Goal: Task Accomplishment & Management: Manage account settings

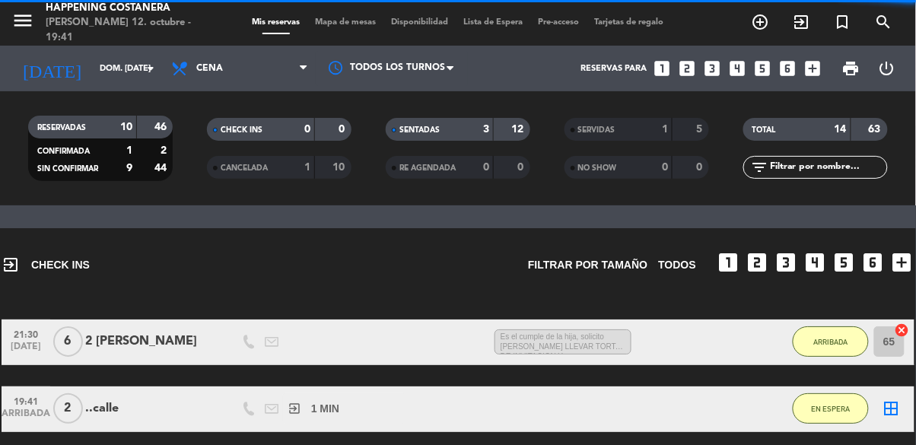
click at [355, 29] on div "Mis reservas Mapa de mesas Disponibilidad Lista de Espera Pre-acceso Tarjetas d…" at bounding box center [458, 23] width 427 height 14
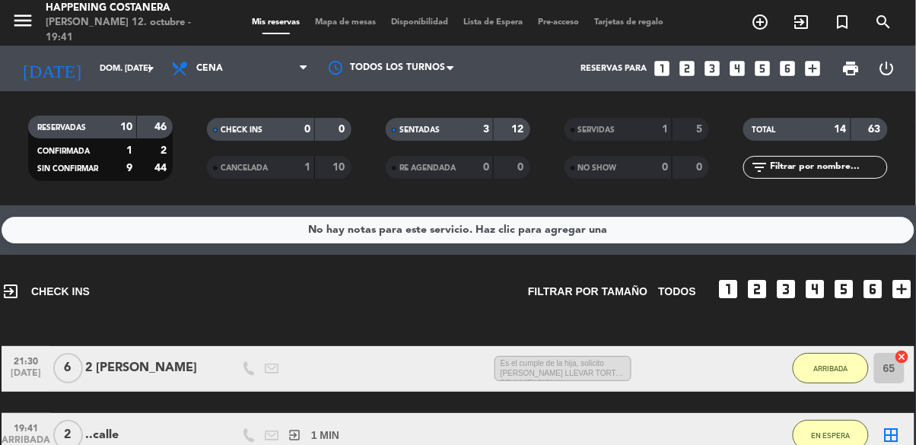
click at [337, 18] on span "Mapa de mesas" at bounding box center [346, 22] width 76 height 8
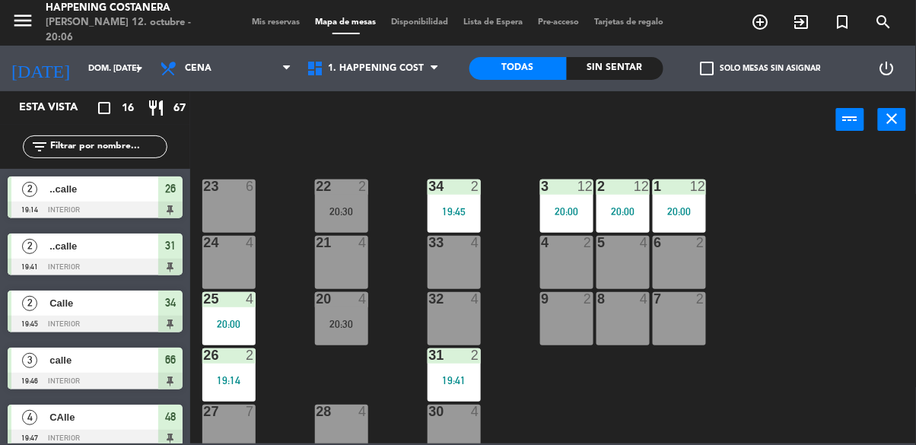
scroll to position [580, 0]
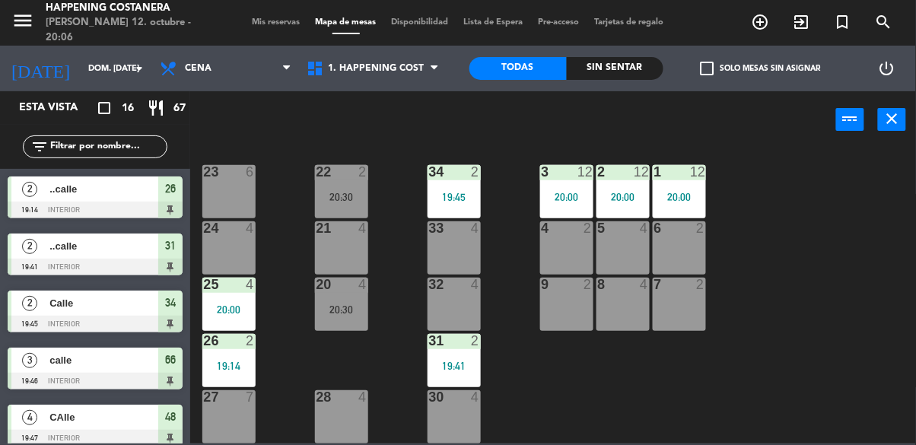
click at [669, 206] on div "1 12 20:00" at bounding box center [679, 191] width 53 height 53
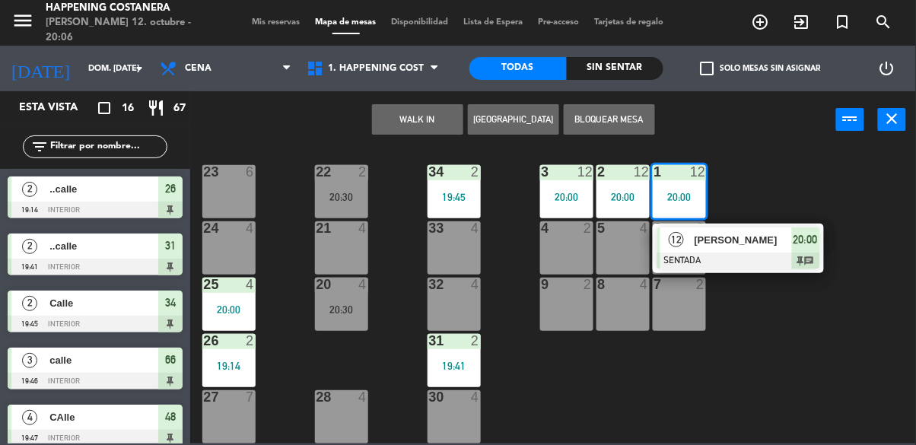
click at [738, 256] on div at bounding box center [738, 261] width 164 height 17
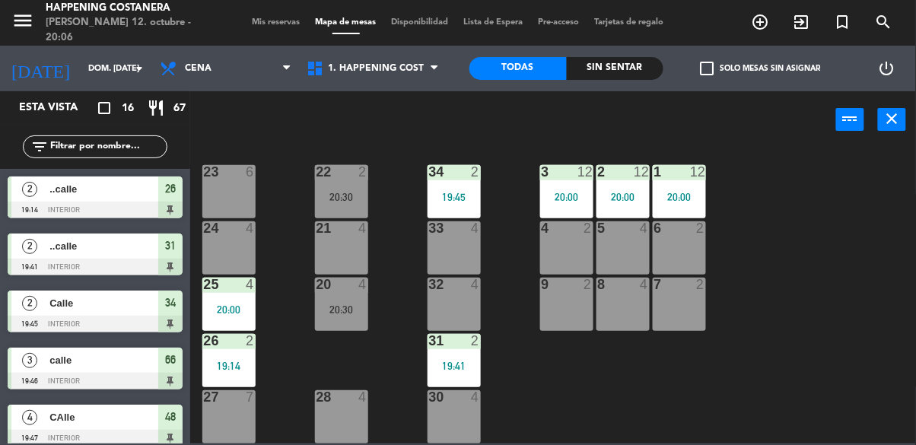
scroll to position [0, 0]
click at [317, 316] on div "20 4 20:30" at bounding box center [341, 304] width 53 height 53
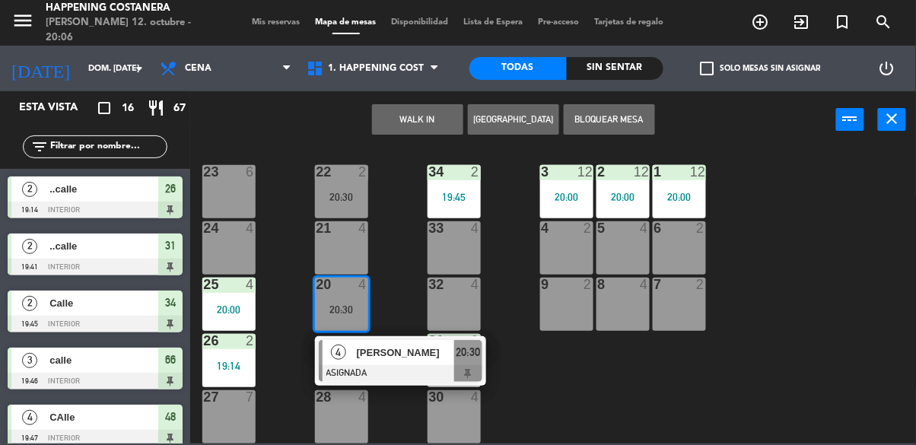
click at [324, 375] on div "4 [PERSON_NAME] ASIGNADA 20:30" at bounding box center [400, 360] width 171 height 49
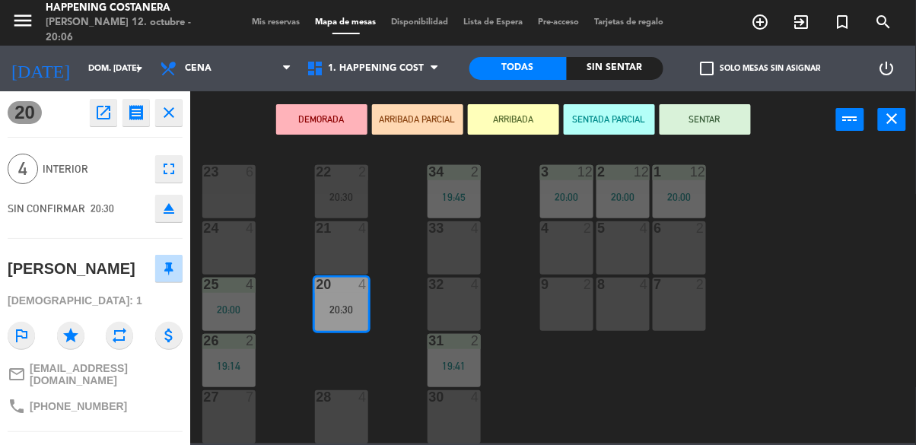
click at [797, 293] on div "menu Happening Costanera [PERSON_NAME] 12. octubre - 20:06 Mis reservas Mapa de…" at bounding box center [458, 222] width 916 height 445
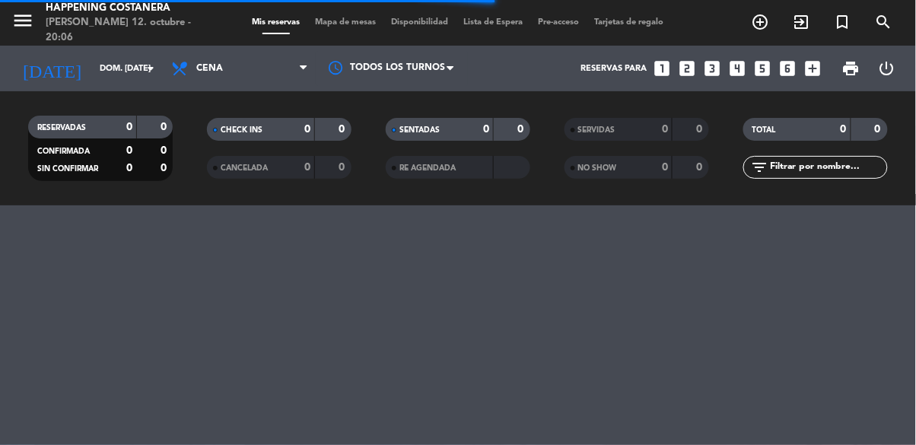
click at [381, 18] on span "Mapa de mesas" at bounding box center [346, 22] width 76 height 8
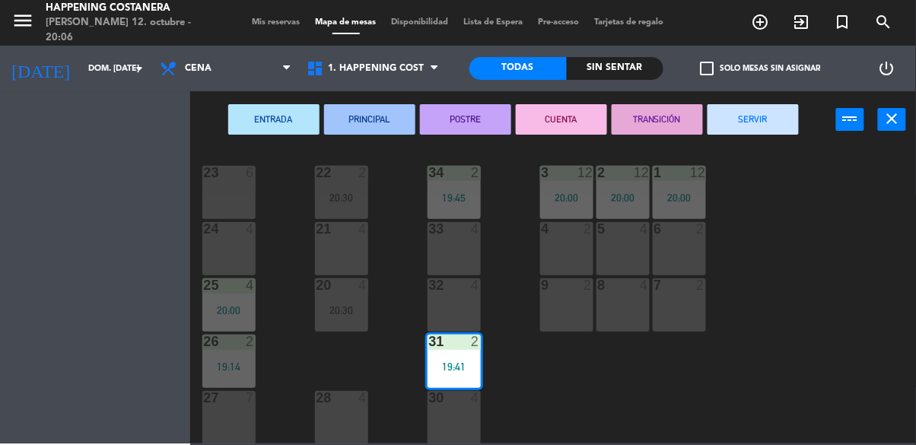
scroll to position [580, 0]
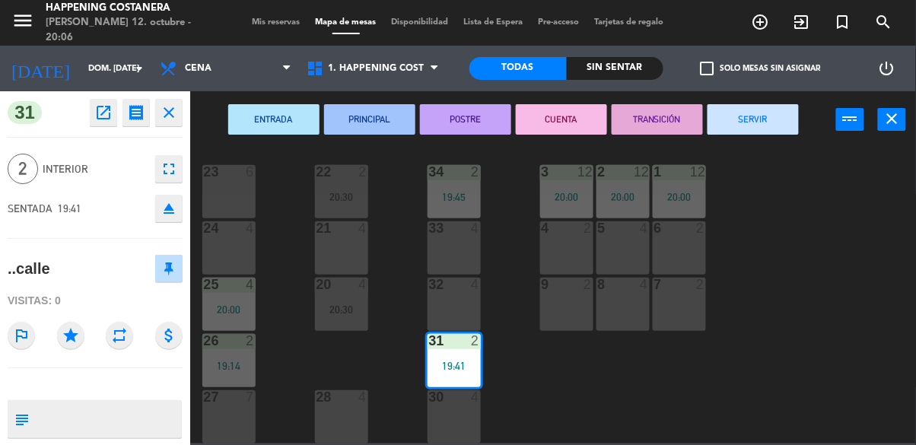
click at [576, 409] on div "69 2 122 6 121 6 120 6 14 4 CAVA 22 101 4 94 2 70 2 123 6 131 2 134 2 132 2 13 …" at bounding box center [557, 295] width 717 height 297
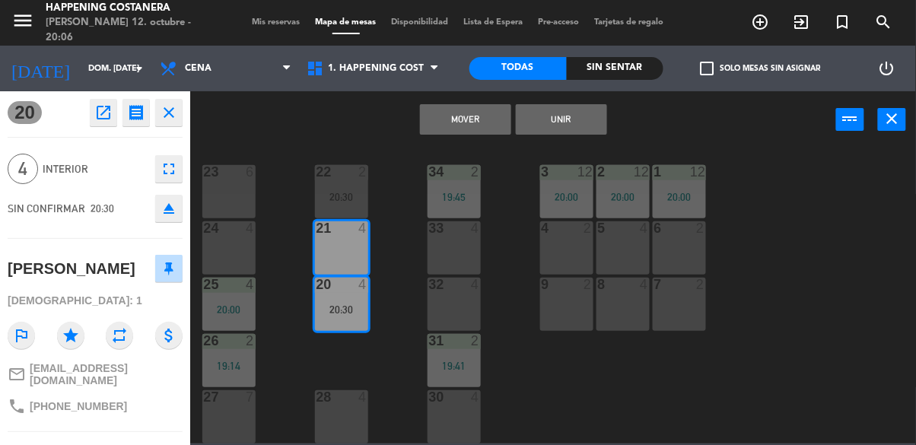
click at [62, 329] on icon "star" at bounding box center [70, 335] width 27 height 27
click at [815, 230] on div "69 2 122 6 121 6 120 6 14 4 CAVA 22 101 4 94 2 70 2 123 6 131 2 134 2 132 2 13 …" at bounding box center [557, 295] width 717 height 297
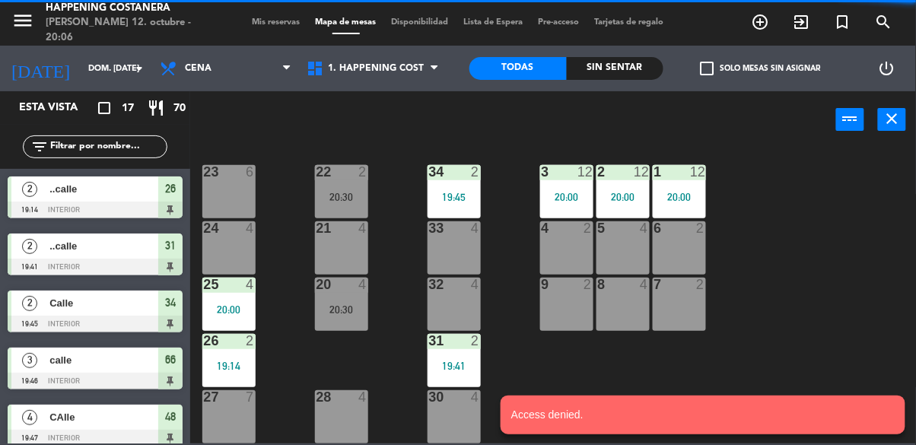
scroll to position [4, 0]
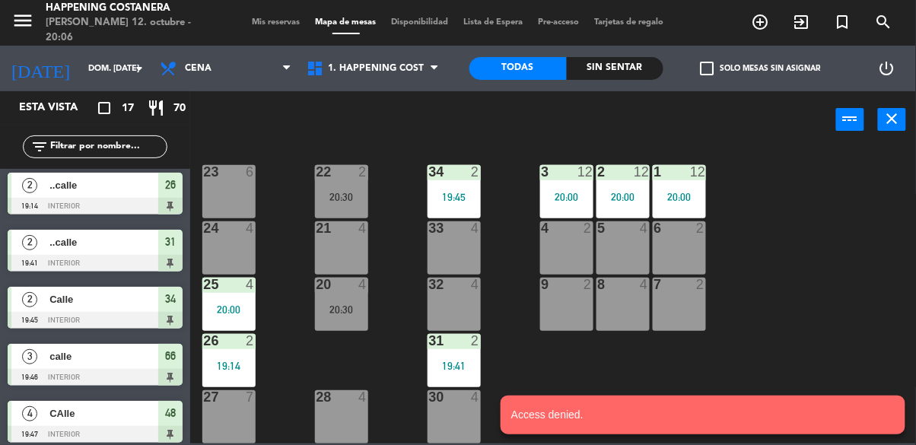
click at [634, 177] on div "2 12 20:00" at bounding box center [622, 191] width 53 height 53
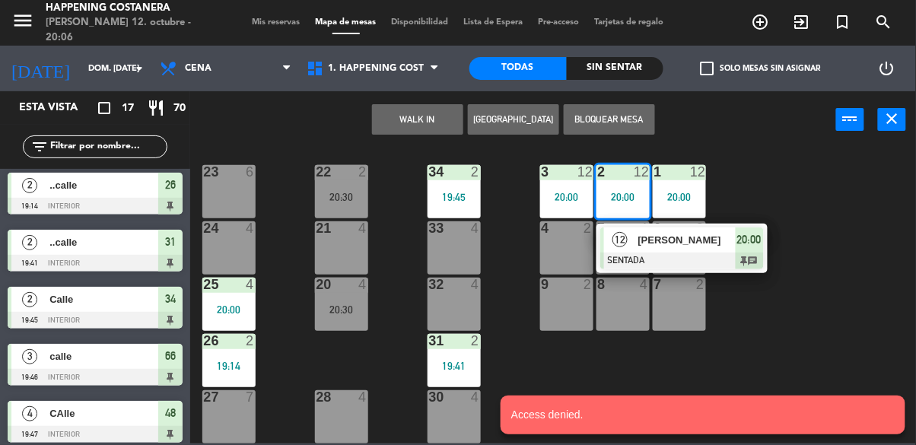
click at [405, 300] on div "69 2 122 6 121 6 120 6 14 4 CAVA 22 101 4 94 2 70 2 123 6 131 2 134 2 132 2 13 …" at bounding box center [557, 295] width 717 height 297
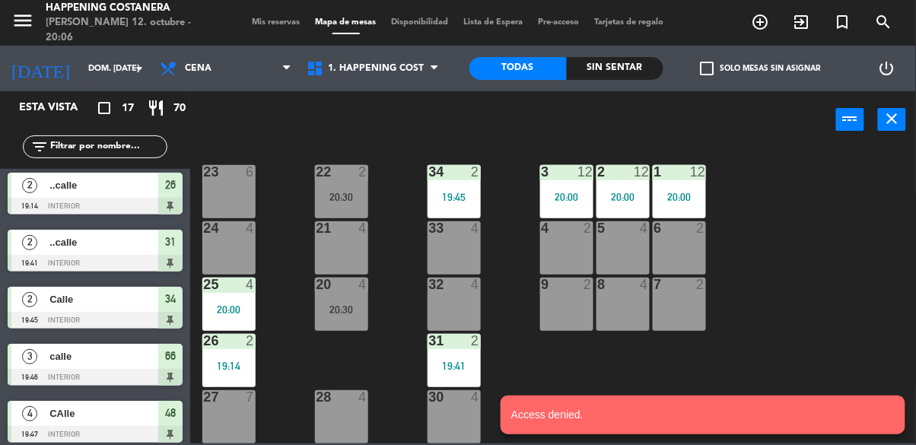
click at [411, 316] on div "69 2 122 6 121 6 120 6 14 4 CAVA 22 101 4 94 2 70 2 123 6 131 2 134 2 132 2 13 …" at bounding box center [557, 295] width 717 height 297
click at [821, 277] on div "69 2 122 6 121 6 120 6 14 4 CAVA 22 101 4 94 2 70 2 123 6 131 2 134 2 132 2 13 …" at bounding box center [557, 295] width 717 height 297
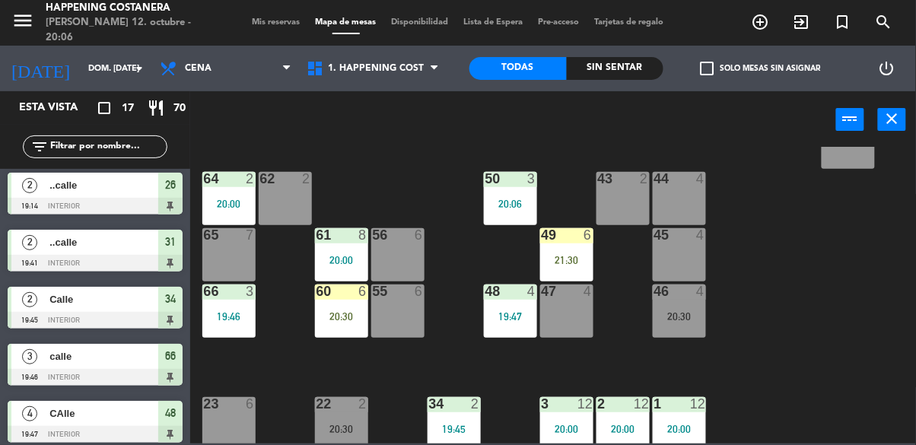
scroll to position [333, 0]
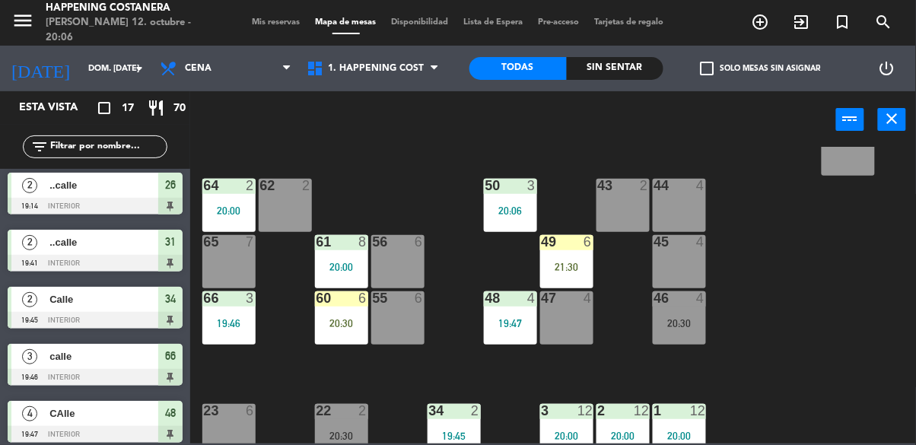
click at [685, 323] on div "20:30" at bounding box center [679, 323] width 53 height 11
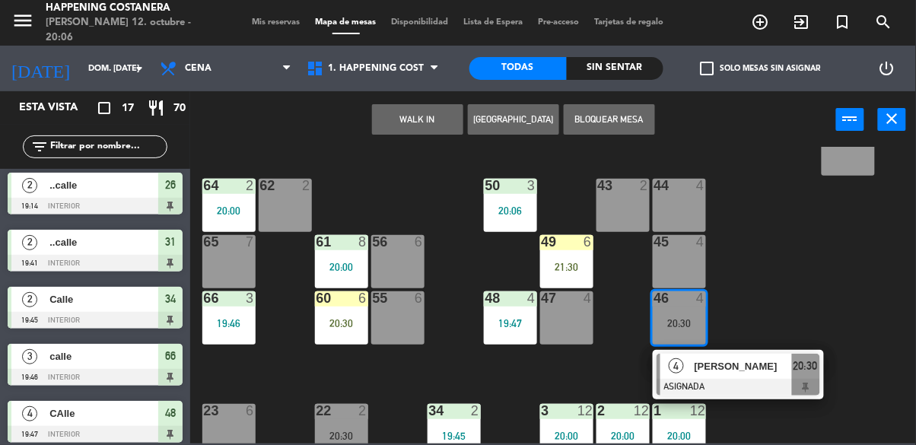
click at [777, 237] on div "69 2 122 6 121 6 120 6 14 4 CAVA 22 101 4 94 2 70 2 123 6 131 2 134 2 132 2 13 …" at bounding box center [557, 295] width 717 height 297
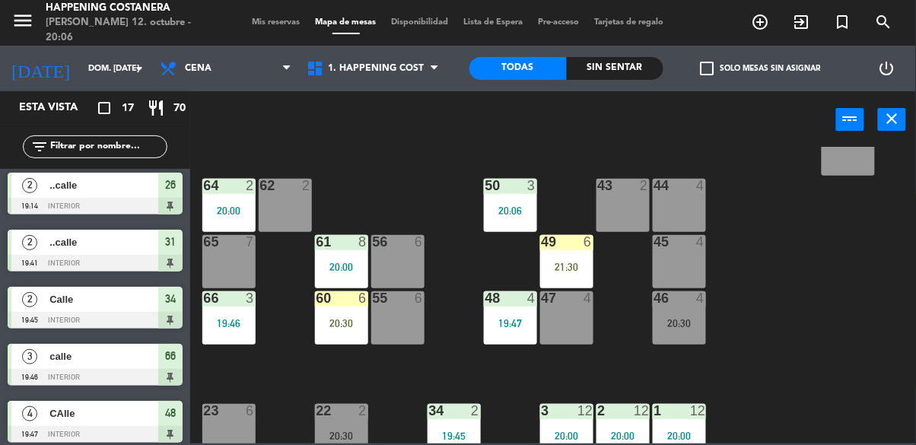
click at [714, 65] on span "check_box_outline_blank" at bounding box center [708, 69] width 14 height 14
click at [761, 68] on input "check_box_outline_blank Solo mesas sin asignar" at bounding box center [761, 68] width 0 height 0
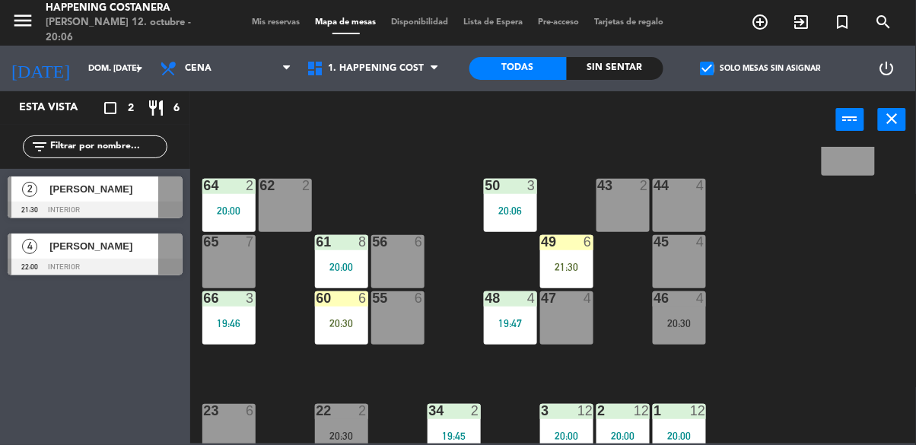
click at [15, 207] on div at bounding box center [95, 210] width 175 height 17
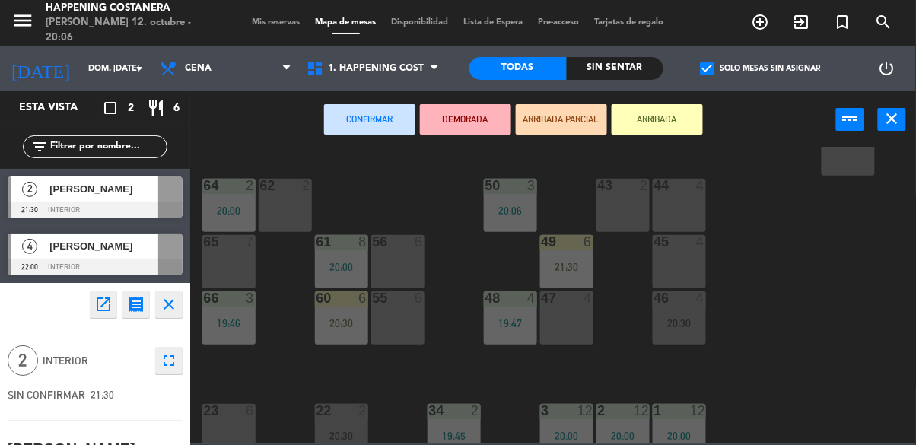
click at [626, 205] on div "43 2" at bounding box center [622, 205] width 53 height 53
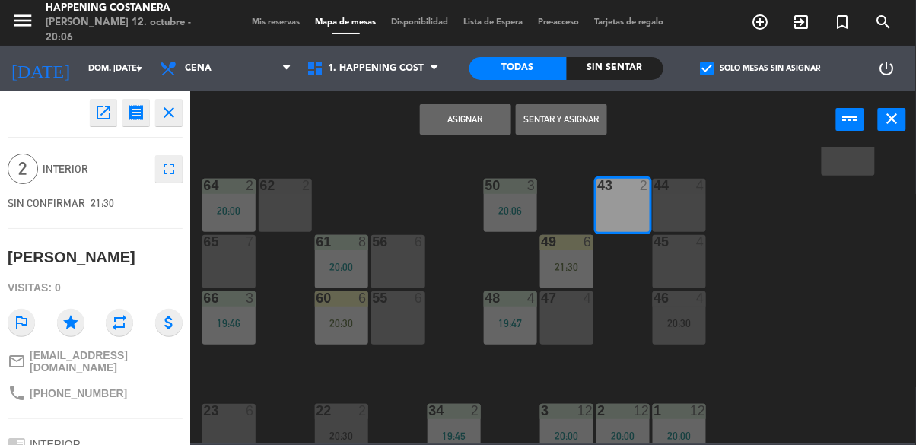
click at [472, 124] on button "Asignar" at bounding box center [465, 119] width 91 height 30
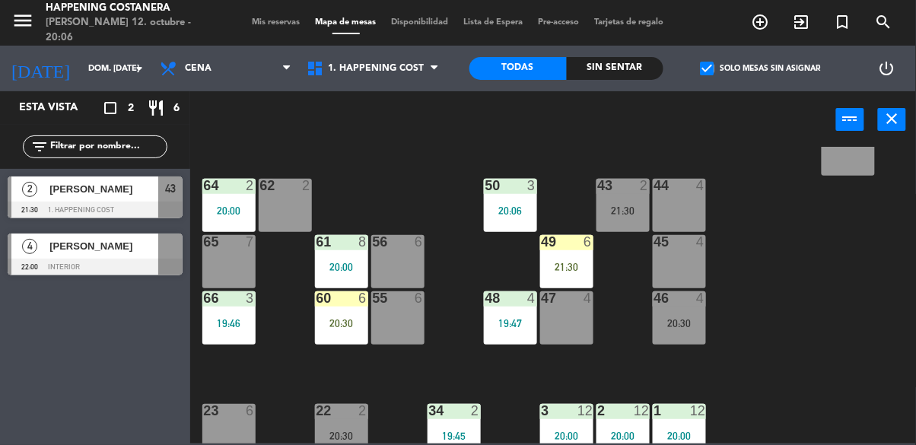
click at [701, 90] on div "check_box Solo mesas sin asignar" at bounding box center [760, 69] width 194 height 46
click at [714, 69] on span "check_box" at bounding box center [708, 69] width 14 height 14
click at [761, 68] on input "check_box Solo mesas sin asignar" at bounding box center [761, 68] width 0 height 0
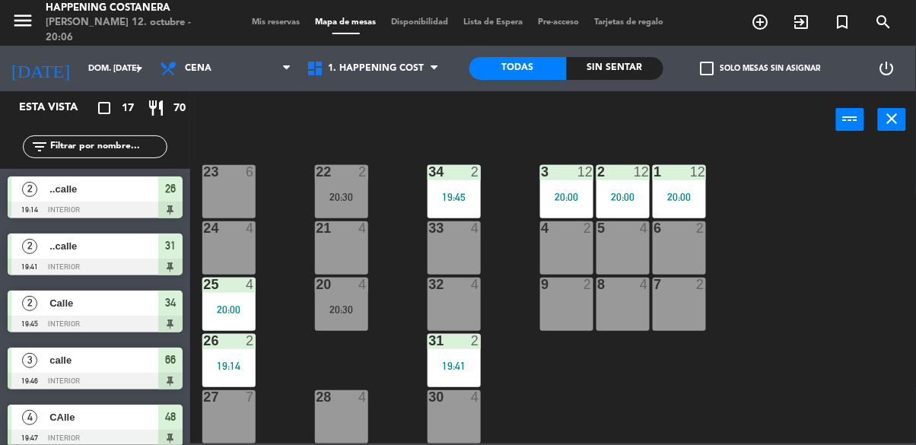
scroll to position [580, 0]
click at [366, 288] on div "20 4 20:30" at bounding box center [341, 304] width 53 height 53
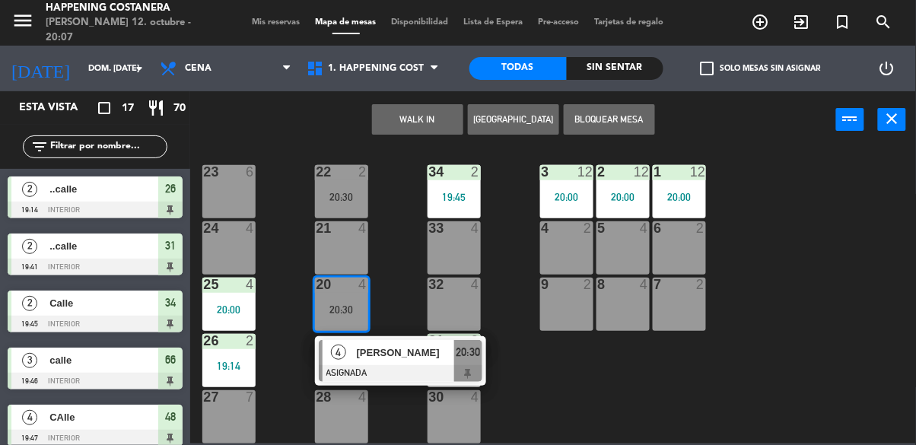
click at [790, 272] on div "69 2 122 6 121 6 120 6 14 4 CAVA 22 101 4 94 2 70 2 123 6 131 2 134 2 132 2 13 …" at bounding box center [557, 295] width 717 height 297
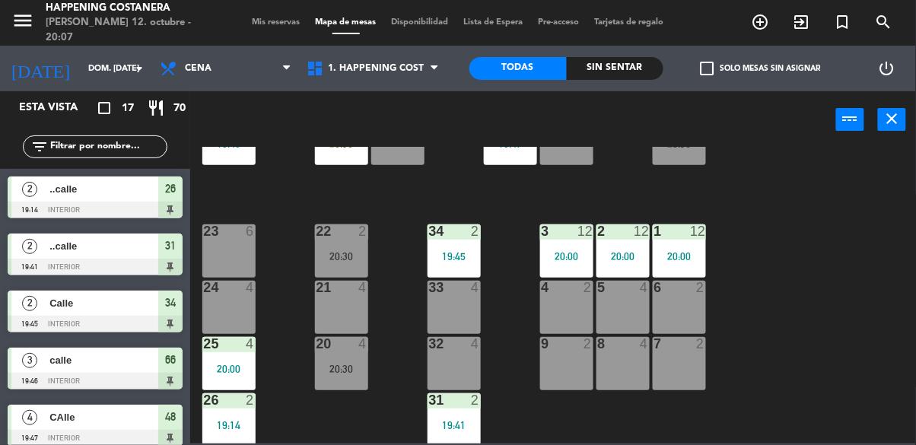
click at [905, 245] on div "69 2 122 6 121 6 120 6 14 4 CAVA 22 101 4 94 2 70 2 123 6 131 2 134 2 132 2 13 …" at bounding box center [557, 295] width 717 height 297
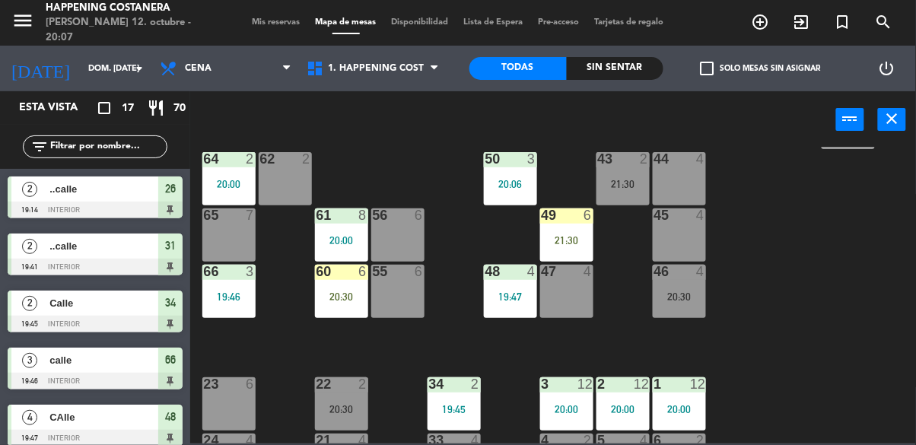
scroll to position [340, 0]
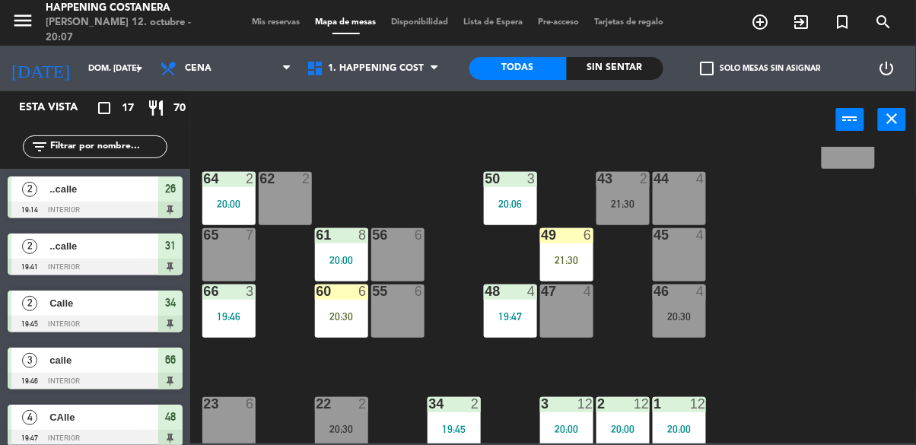
click at [589, 273] on div "49 6 21:30" at bounding box center [566, 254] width 53 height 53
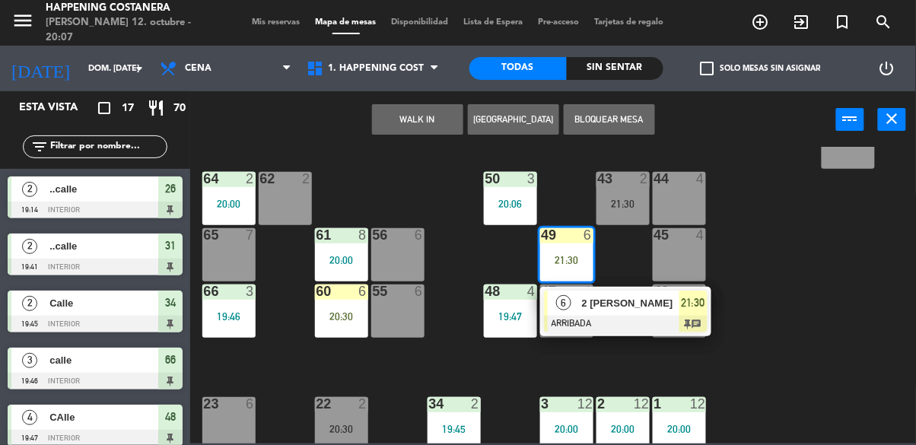
click at [667, 323] on div at bounding box center [626, 324] width 164 height 17
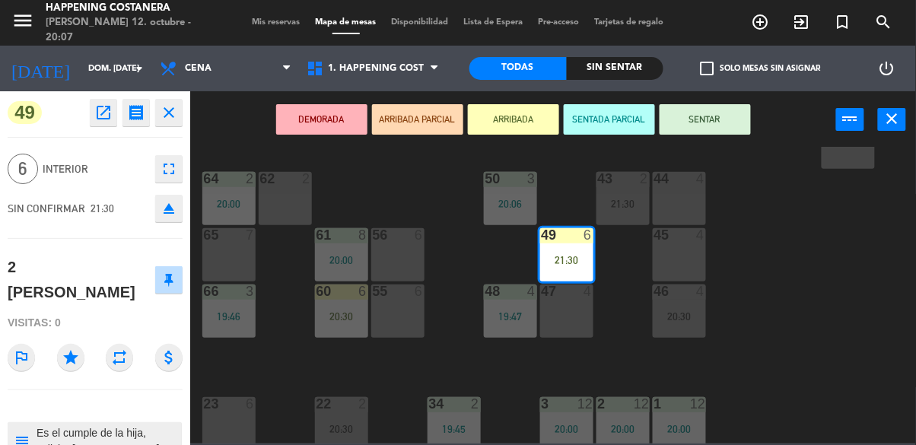
click at [834, 253] on div "69 2 122 6 121 6 120 6 14 4 CAVA 22 101 4 94 2 70 2 123 6 131 2 134 2 132 2 13 …" at bounding box center [557, 295] width 717 height 297
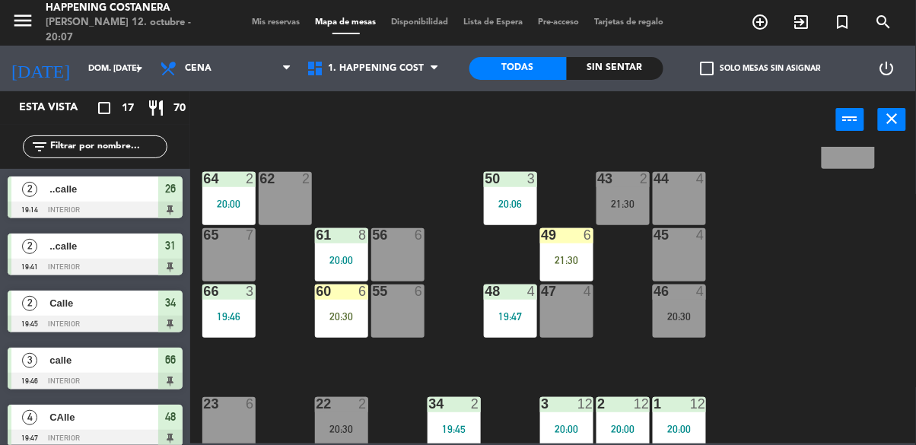
scroll to position [175, 0]
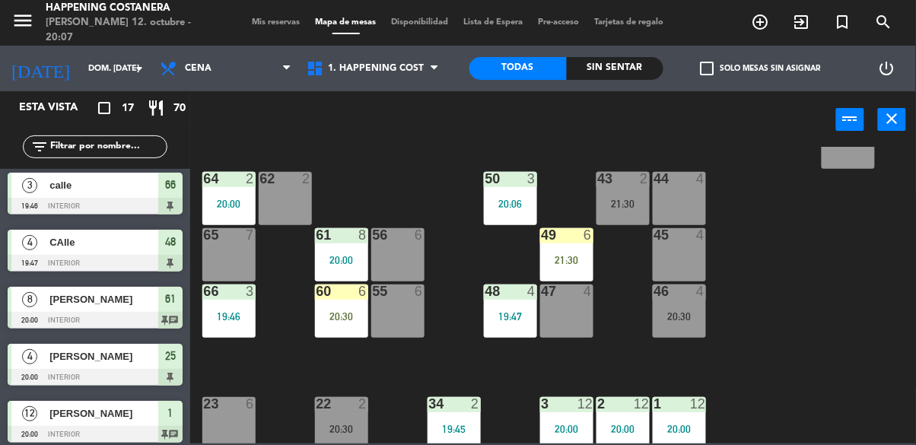
click at [678, 324] on div "46 4 20:30" at bounding box center [679, 310] width 53 height 53
click at [773, 281] on div "69 2 122 6 121 6 120 6 14 4 CAVA 22 101 4 94 2 70 2 123 6 131 2 134 2 132 2 13 …" at bounding box center [557, 295] width 717 height 297
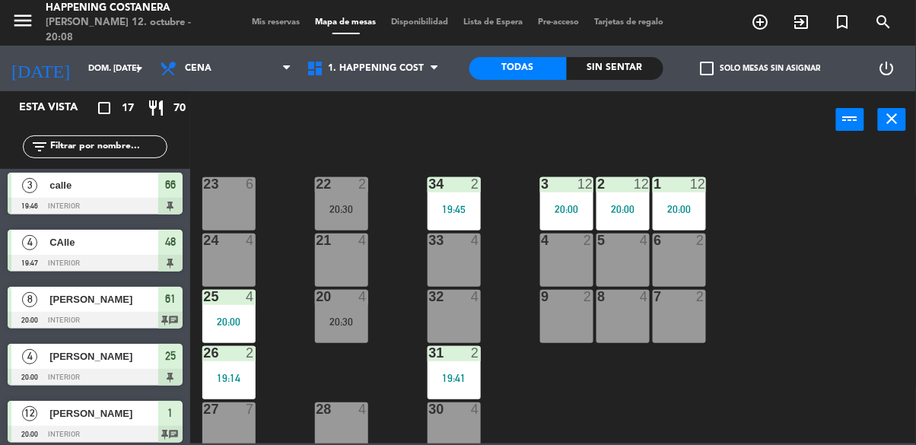
scroll to position [561, 0]
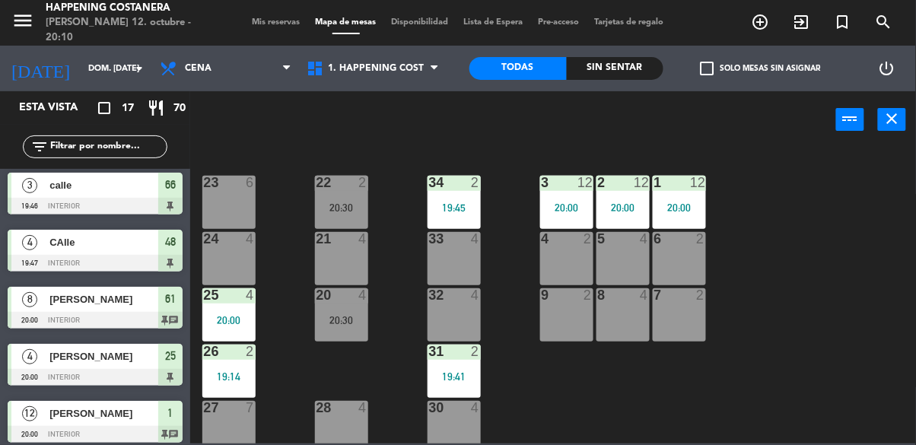
click at [668, 182] on div at bounding box center [678, 183] width 25 height 14
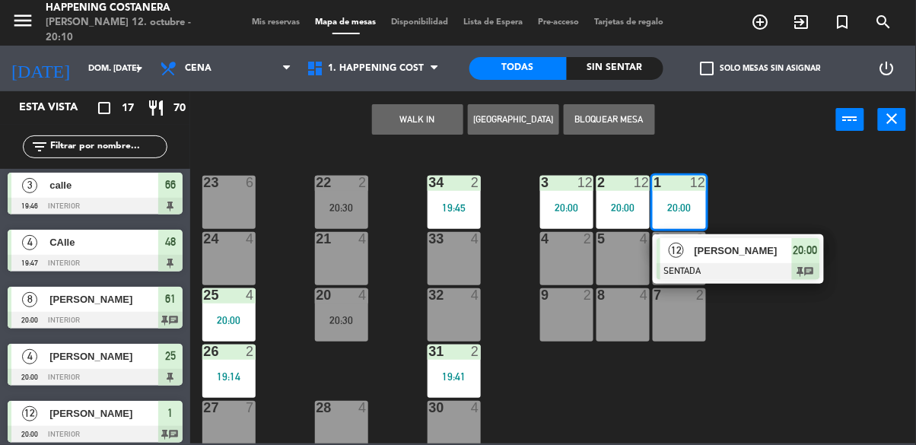
click at [790, 176] on div "69 2 122 6 121 6 120 6 14 4 CAVA 22 101 4 94 2 70 2 123 6 131 2 134 2 132 2 13 …" at bounding box center [557, 295] width 717 height 297
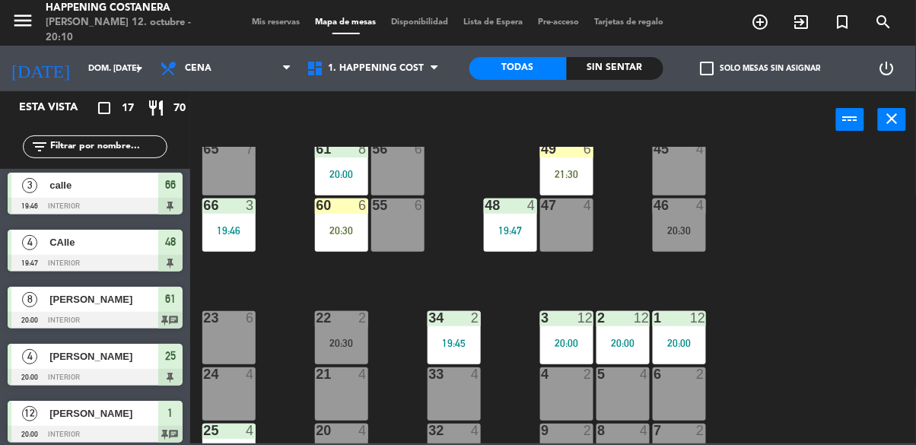
scroll to position [378, 0]
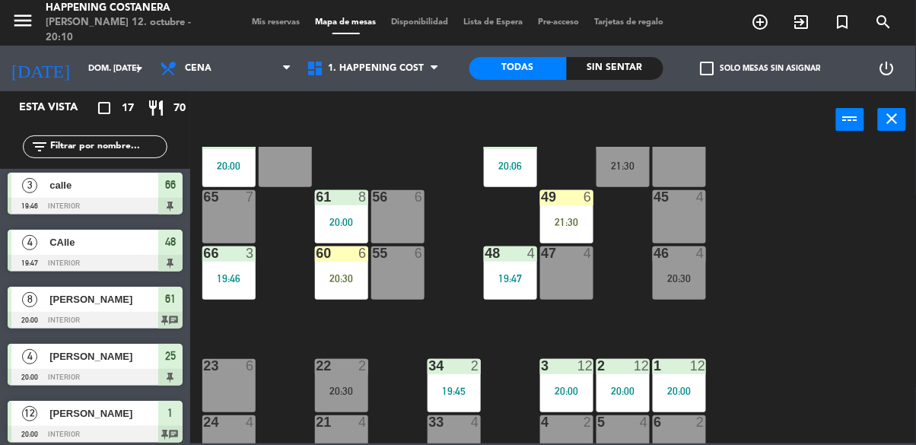
click at [770, 288] on div "69 2 122 6 121 6 120 6 14 4 CAVA 22 101 4 94 2 70 2 123 6 131 2 134 2 132 2 13 …" at bounding box center [557, 295] width 717 height 297
click at [320, 222] on div "20:00" at bounding box center [341, 222] width 53 height 11
click at [793, 263] on div "69 2 122 6 121 6 120 6 14 4 CAVA 22 101 4 94 2 70 2 123 6 131 2 134 2 132 2 13 …" at bounding box center [557, 295] width 717 height 297
click at [114, 52] on div "[DATE] dom. [DATE] arrow_drop_down" at bounding box center [76, 68] width 152 height 33
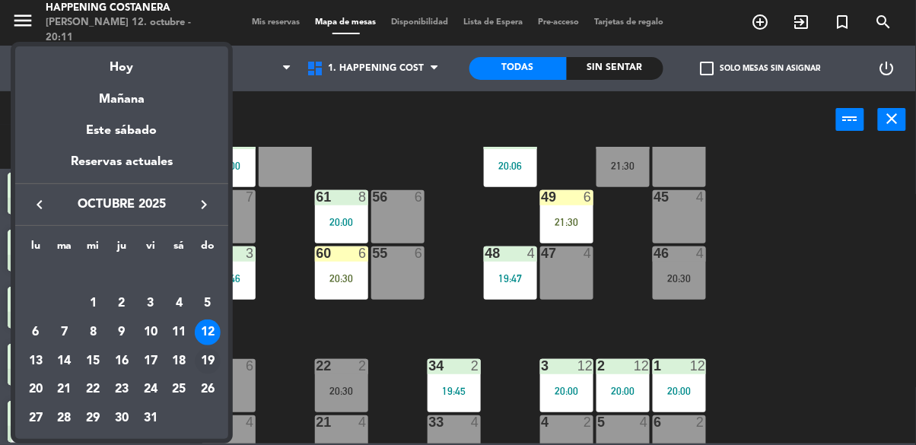
click at [207, 354] on div "19" at bounding box center [208, 361] width 26 height 26
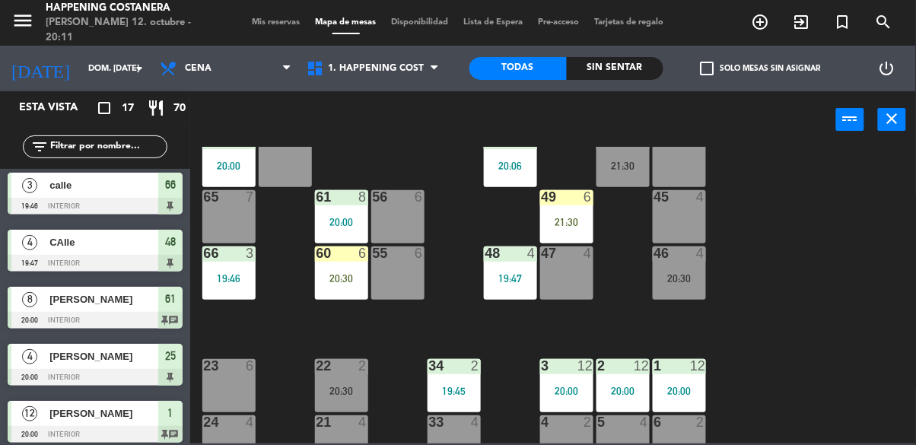
type input "dom. [DATE]"
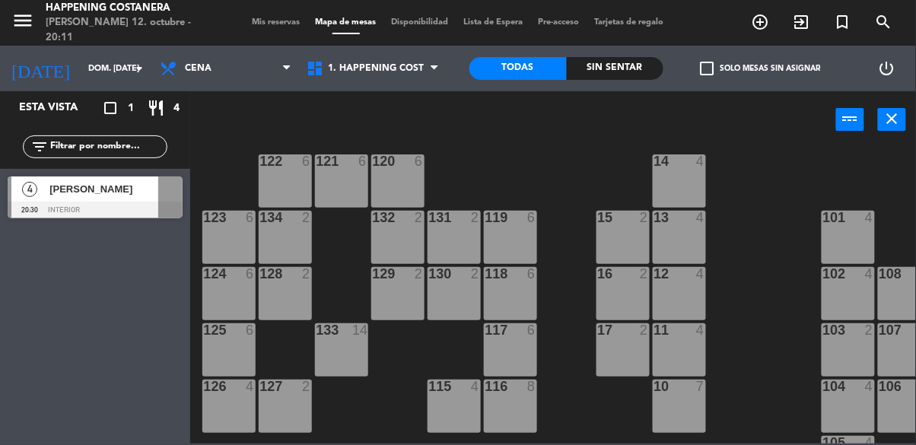
scroll to position [0, 0]
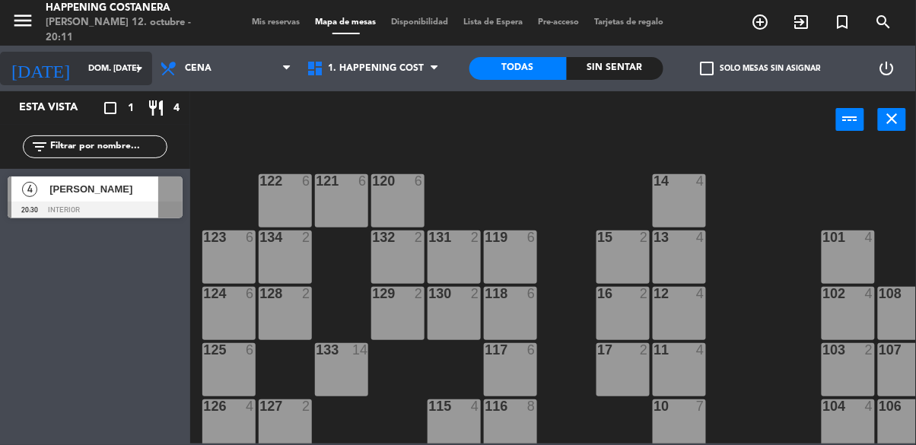
click at [90, 76] on input "dom. [DATE]" at bounding box center [138, 68] width 114 height 25
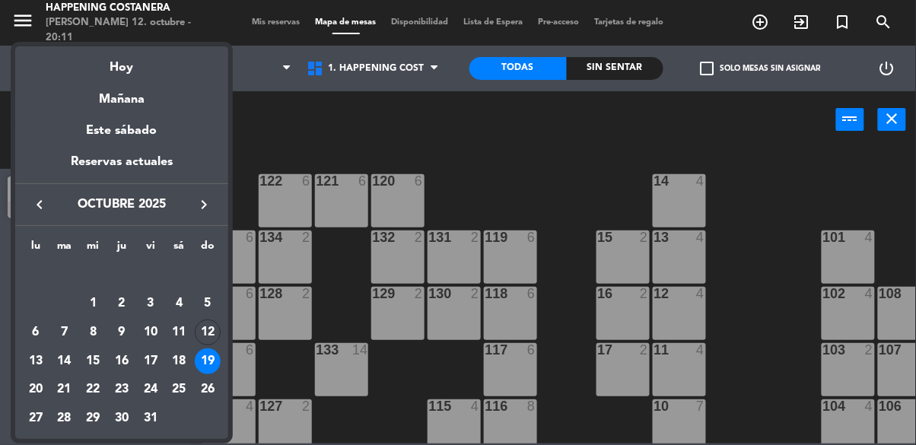
click at [319, 139] on div at bounding box center [458, 222] width 916 height 445
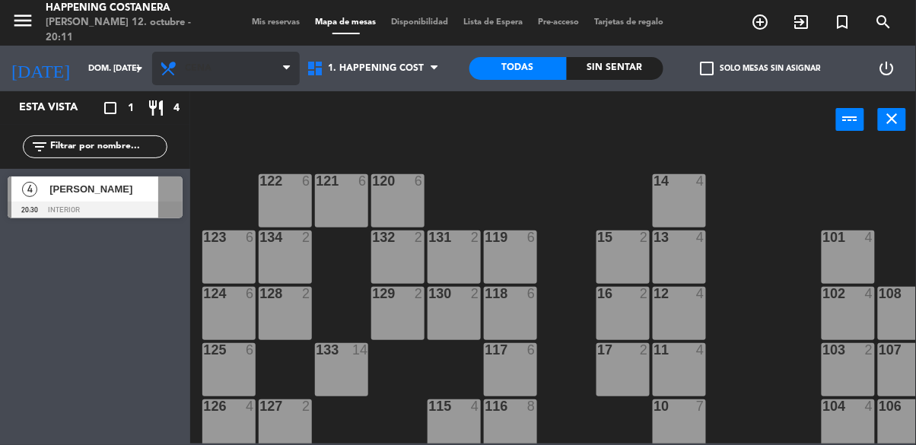
click at [232, 84] on span "Cena" at bounding box center [226, 68] width 148 height 33
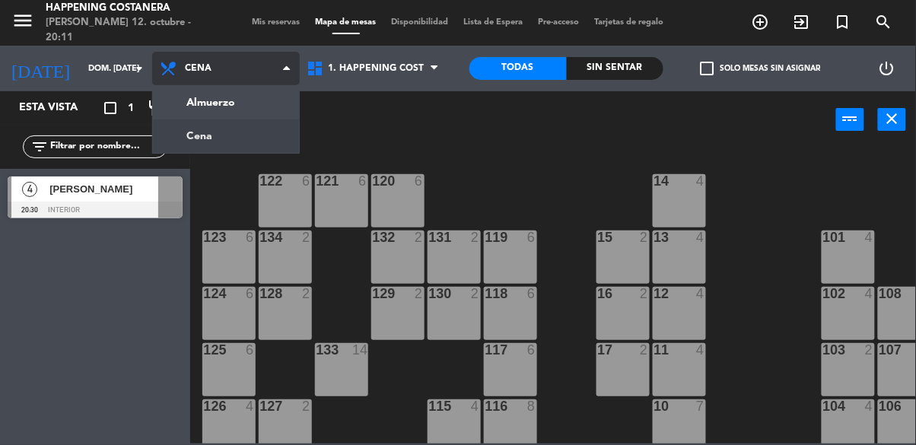
click at [237, 112] on ng-component "menu Happening Costanera [PERSON_NAME] 12. octubre - 20:11 Mis reservas Mapa de…" at bounding box center [458, 221] width 916 height 443
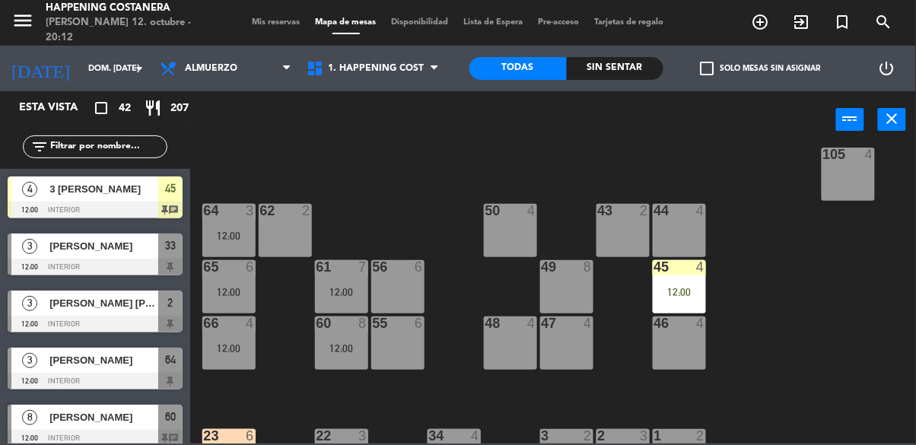
click at [759, 24] on icon "add_circle_outline" at bounding box center [760, 22] width 18 height 18
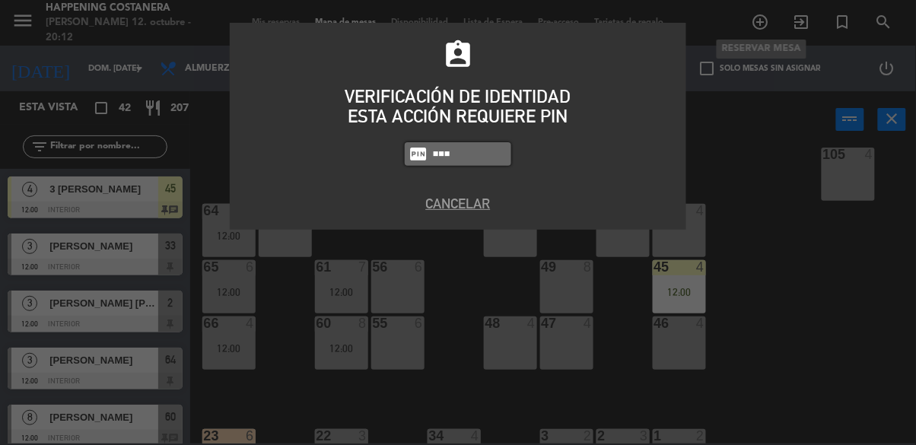
type input "5759"
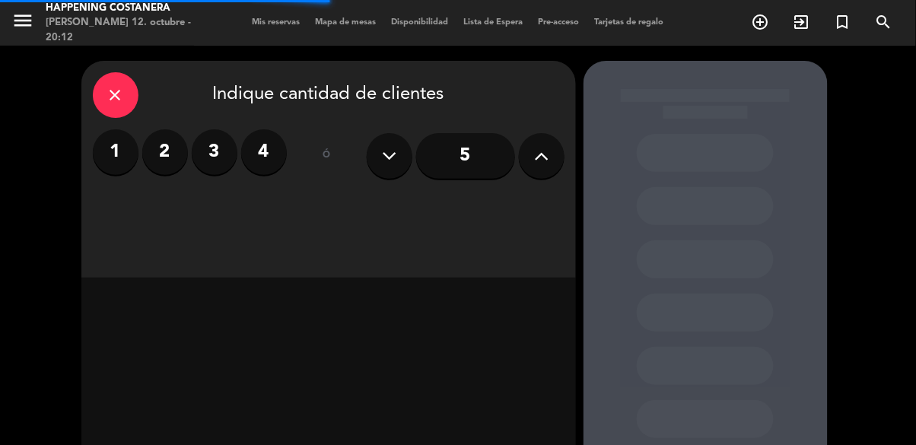
click at [170, 138] on label "2" at bounding box center [165, 152] width 46 height 46
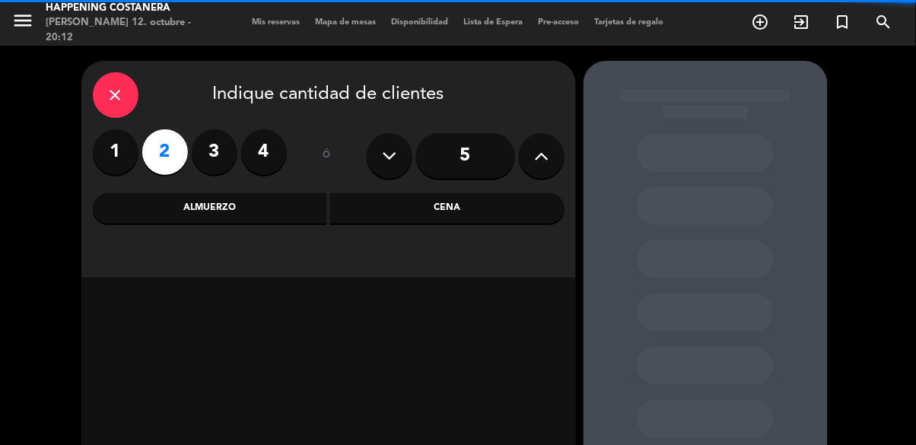
click at [220, 145] on label "3" at bounding box center [215, 152] width 46 height 46
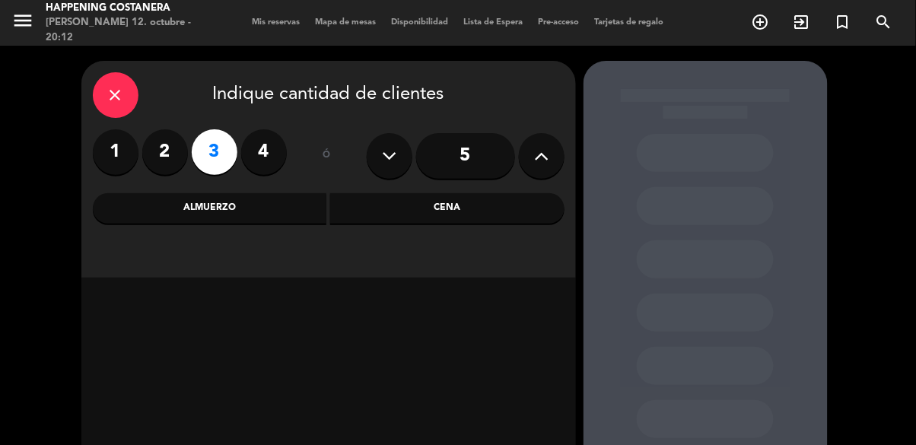
click at [281, 201] on div "Almuerzo" at bounding box center [210, 208] width 234 height 30
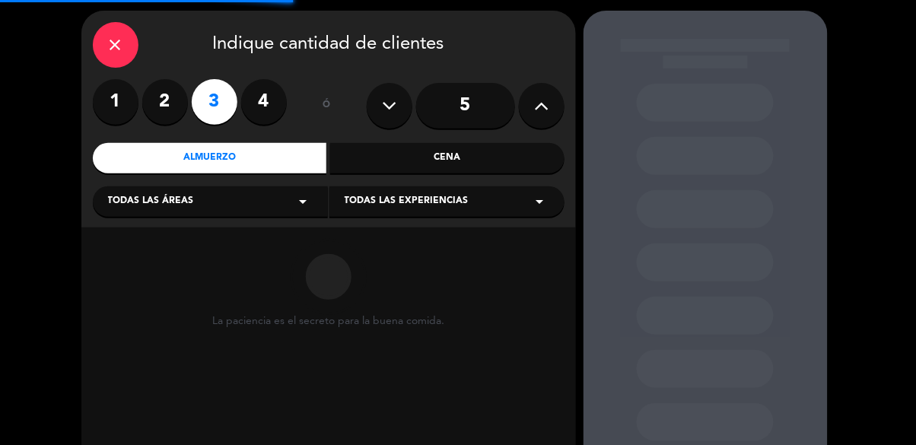
scroll to position [72, 0]
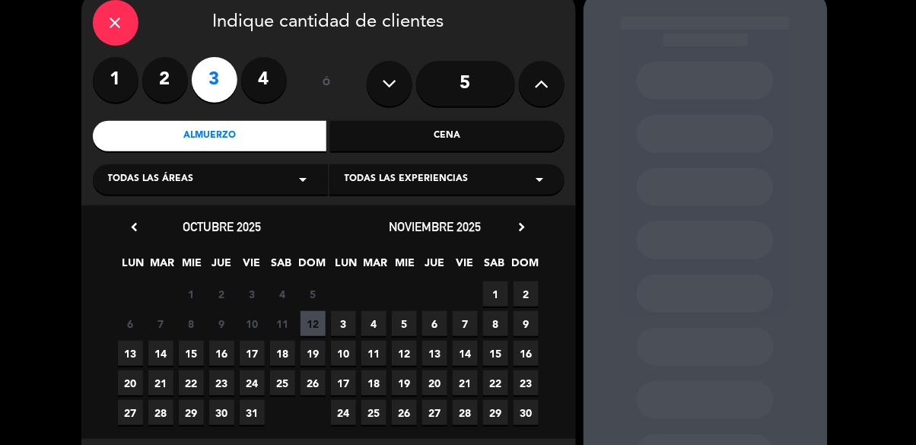
click at [316, 352] on span "19" at bounding box center [312, 353] width 25 height 25
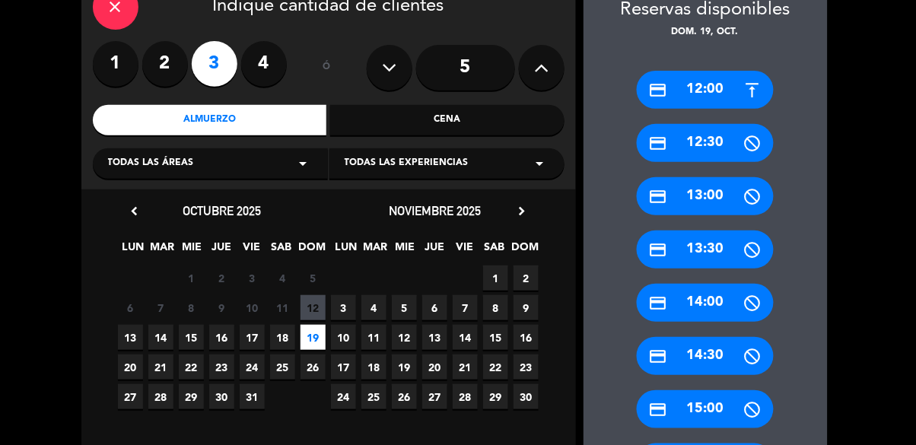
scroll to position [87, 0]
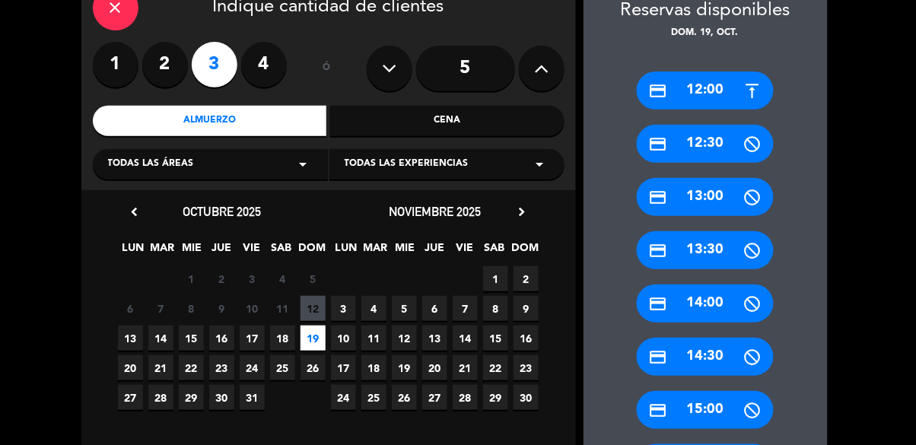
click at [113, 18] on div "close" at bounding box center [116, 8] width 46 height 46
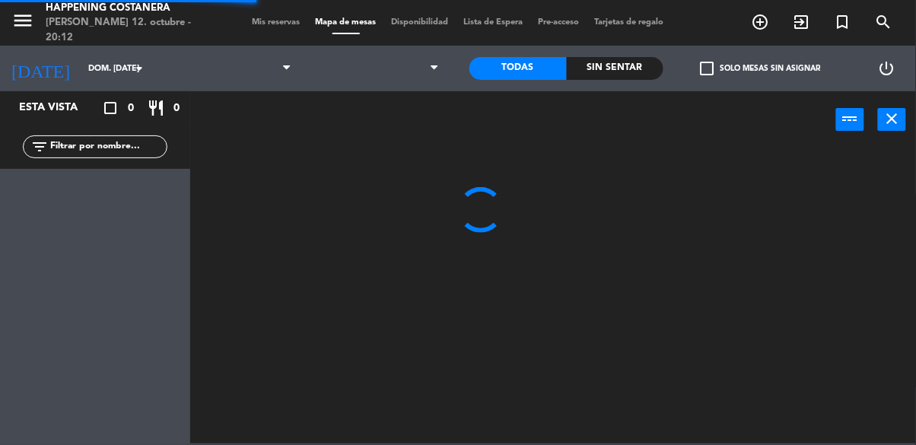
click at [108, 144] on input "text" at bounding box center [108, 146] width 118 height 17
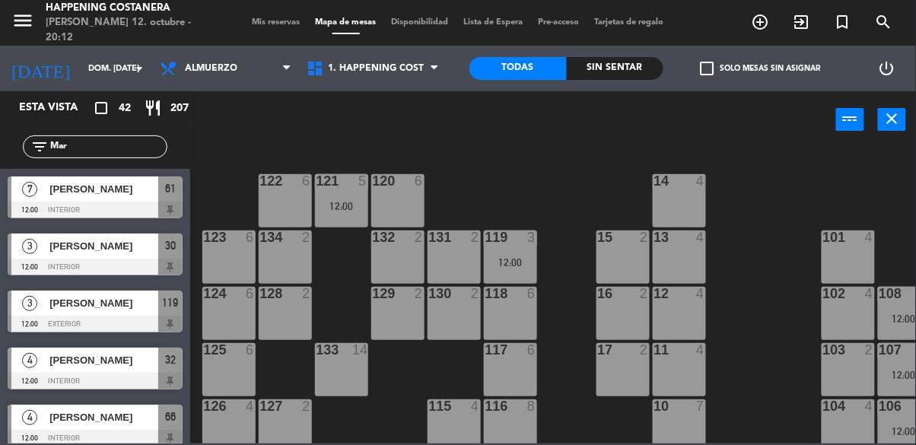
type input "Mar"
click at [119, 315] on div "[PERSON_NAME]" at bounding box center [103, 303] width 110 height 25
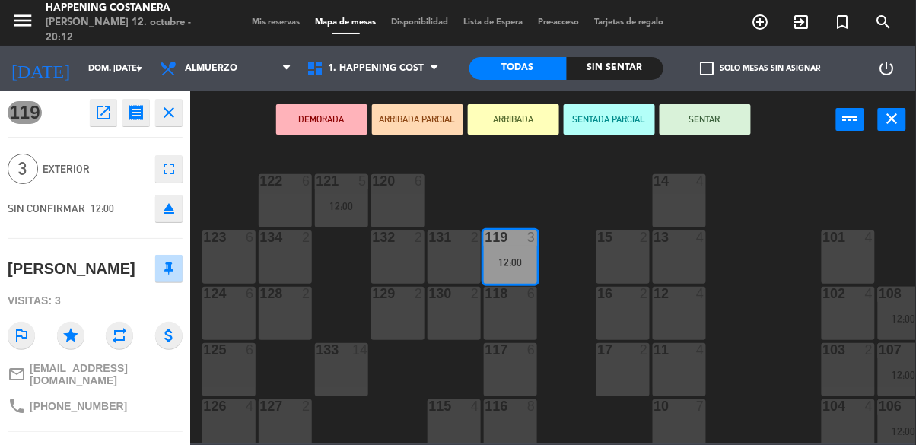
click at [92, 124] on button "open_in_new" at bounding box center [103, 112] width 27 height 27
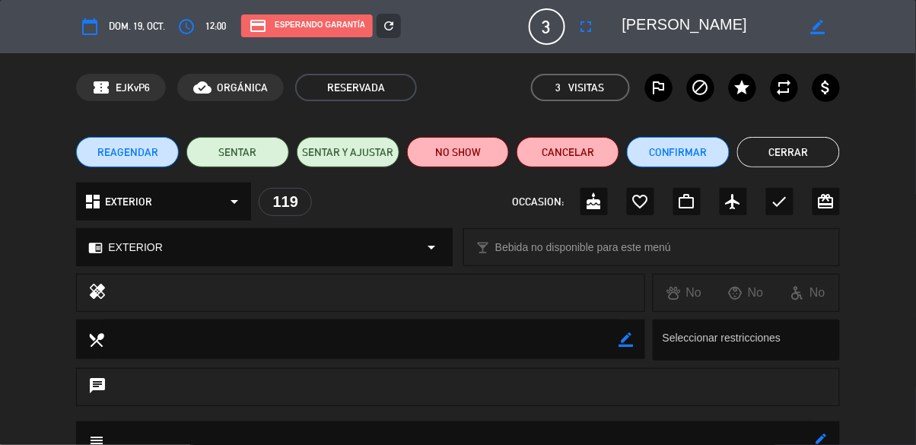
click at [383, 30] on icon "refresh" at bounding box center [389, 26] width 14 height 14
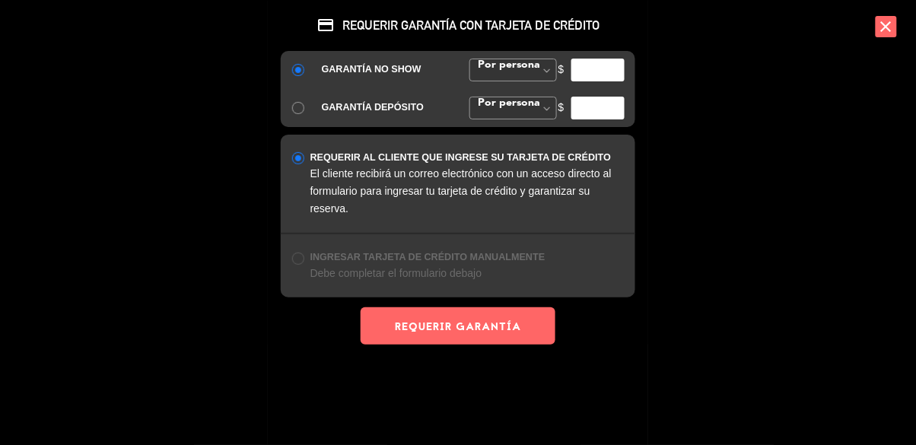
click at [199, 364] on div "credit_card REQUERIR GARANTÍA CON TARJETA DE CRÉDITO GARANTÍA NO SHOW Por perso…" at bounding box center [458, 222] width 916 height 445
click at [596, 72] on input "number" at bounding box center [597, 70] width 53 height 23
type input "10000"
click at [511, 328] on button "REQUERIR GARANTÍA" at bounding box center [458, 325] width 195 height 37
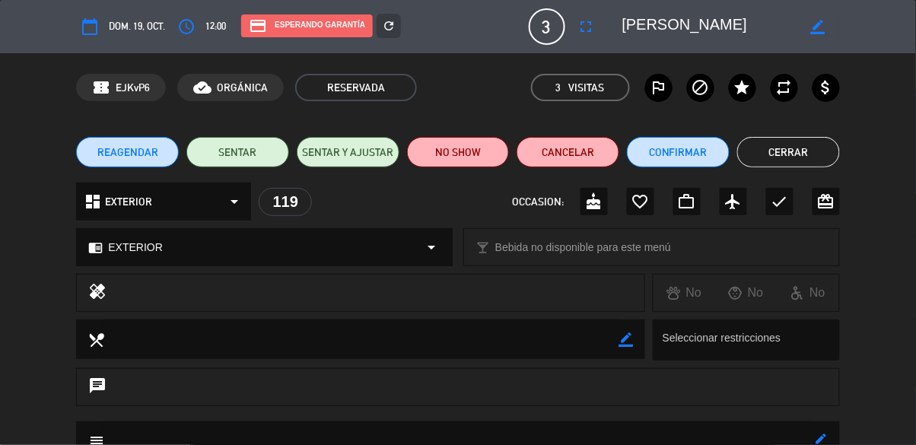
click at [309, 24] on div "credit_card Esperando garantía" at bounding box center [307, 25] width 132 height 23
click at [334, 23] on div "credit_card Esperando garantía" at bounding box center [307, 25] width 132 height 23
click at [325, 23] on div "credit_card Esperando garantía" at bounding box center [307, 25] width 132 height 23
click at [317, 28] on div "credit_card Esperando garantía" at bounding box center [307, 25] width 132 height 23
click at [773, 176] on div "REAGENDAR SENTAR SENTAR Y AJUSTAR NO SHOW Cancelar Confirmar Cerrar" at bounding box center [458, 152] width 916 height 61
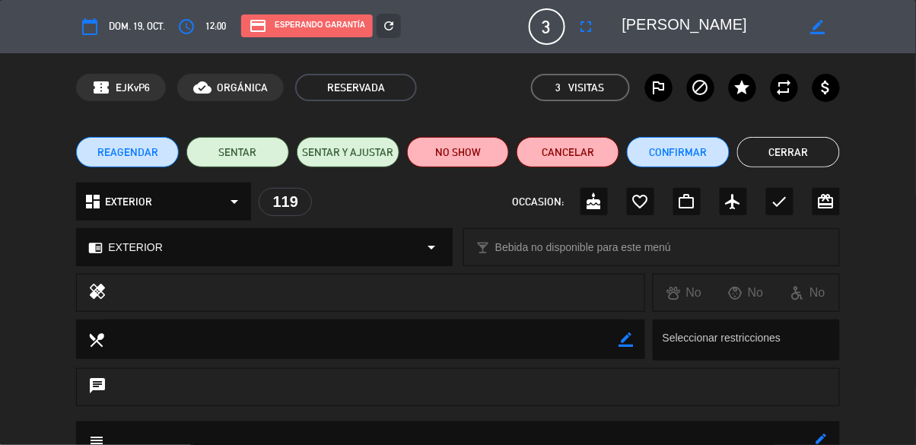
click at [774, 154] on button "Cerrar" at bounding box center [788, 152] width 103 height 30
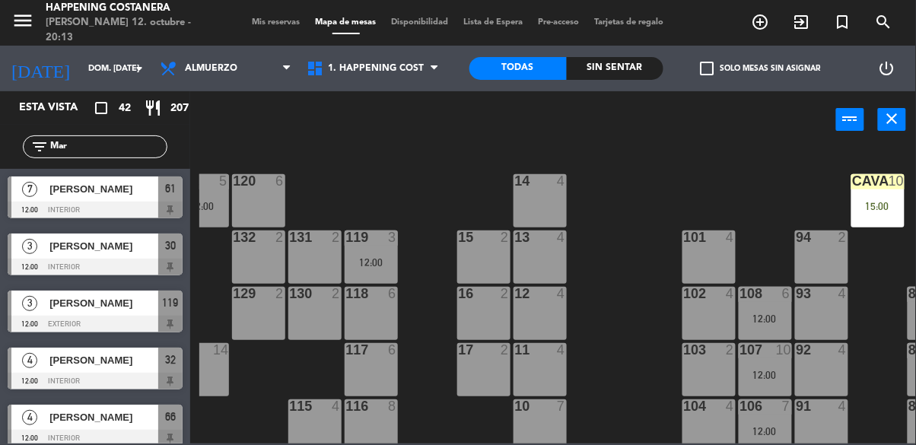
scroll to position [0, 250]
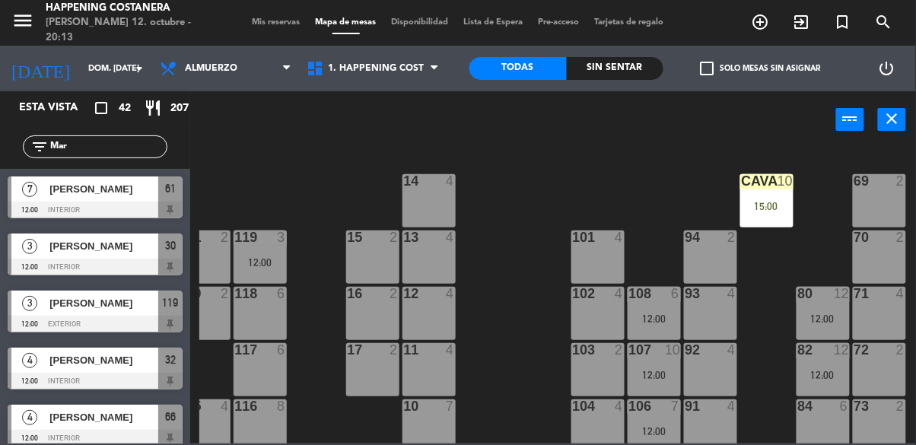
click at [761, 219] on div "CAVA 10 15:00" at bounding box center [766, 200] width 53 height 53
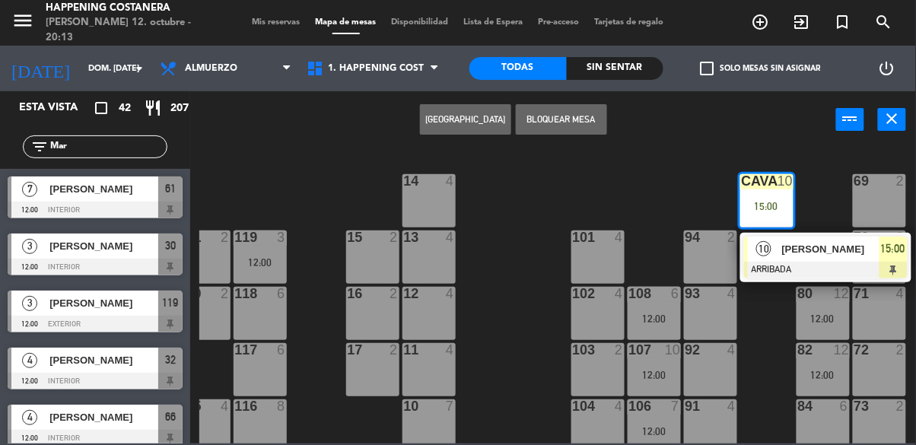
click at [795, 265] on div at bounding box center [826, 270] width 164 height 17
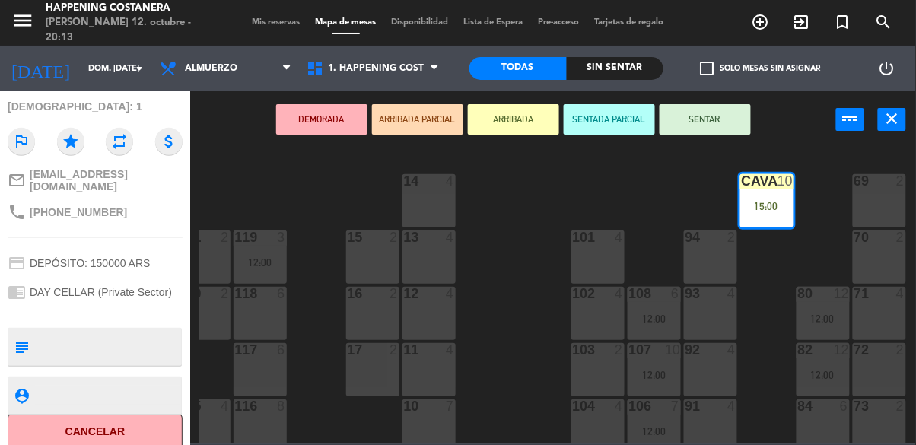
scroll to position [199, 0]
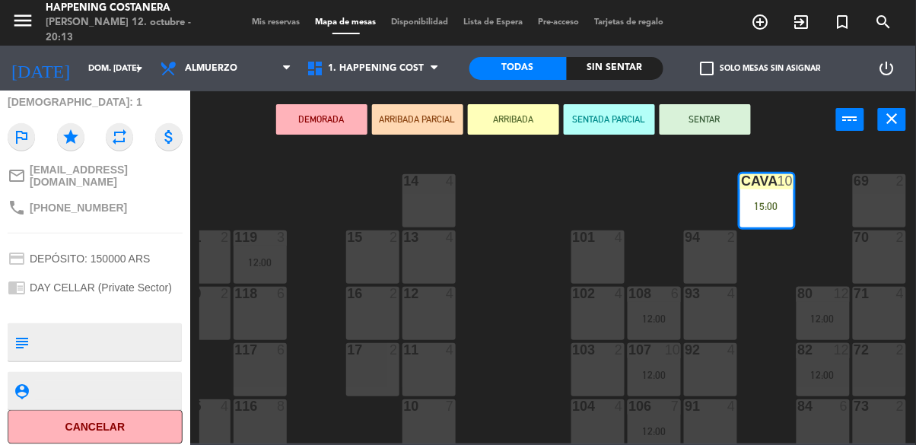
click at [523, 247] on div "69 2 122 6 121 5 12:00 120 6 14 4 CAVA 10 15:00 101 4 94 2 70 2 123 6 131 2 134…" at bounding box center [557, 295] width 717 height 297
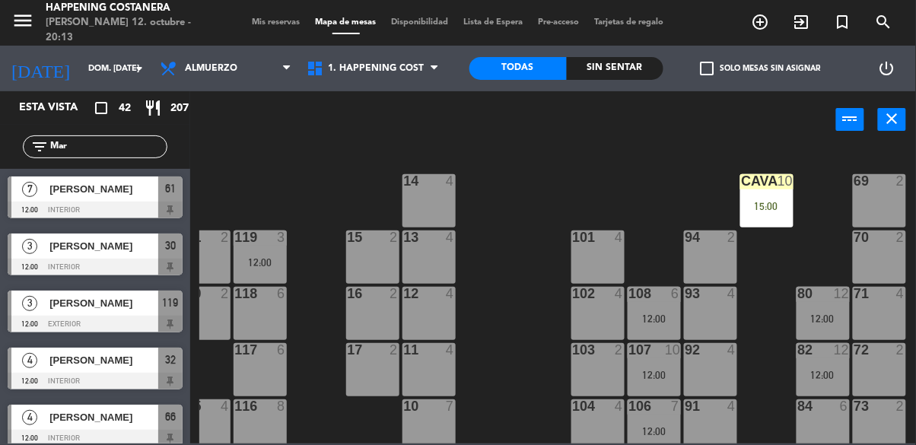
click at [103, 148] on input "Mar" at bounding box center [108, 146] width 118 height 17
type input "M"
click at [83, 425] on div "[PERSON_NAME]" at bounding box center [103, 417] width 110 height 25
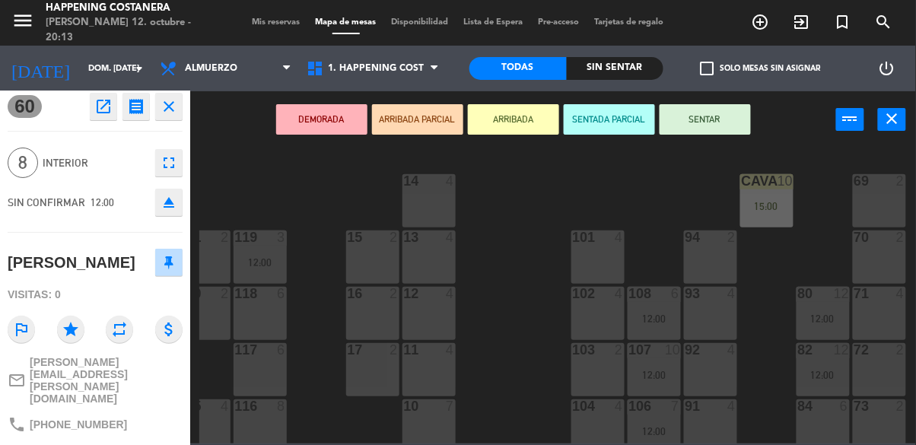
scroll to position [0, 0]
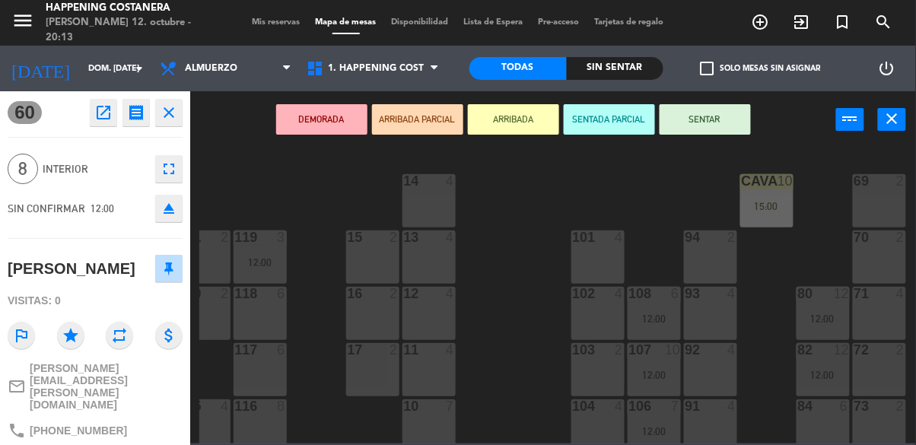
click at [92, 108] on button "open_in_new" at bounding box center [103, 112] width 27 height 27
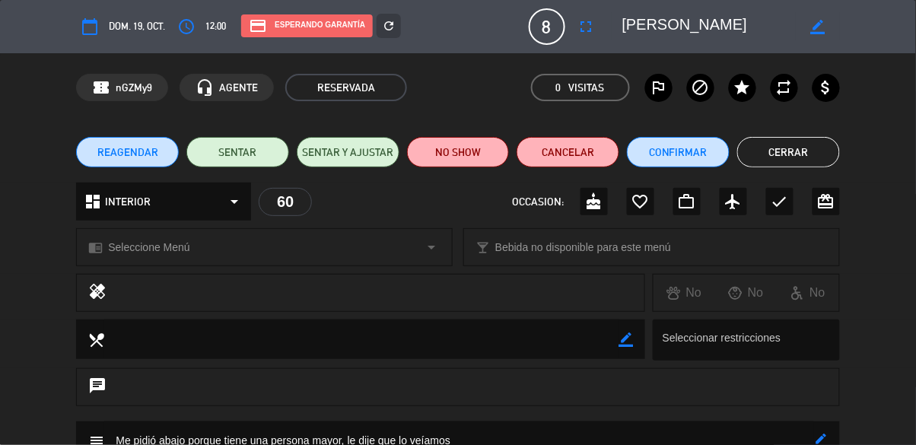
click at [307, 36] on div "credit_card Esperando garantía" at bounding box center [307, 25] width 132 height 23
click at [305, 31] on div "credit_card Esperando garantía" at bounding box center [307, 25] width 132 height 23
click at [316, 27] on div "credit_card Esperando garantía" at bounding box center [307, 25] width 132 height 23
click at [326, 25] on div "credit_card Esperando garantía" at bounding box center [307, 25] width 132 height 23
click at [326, 26] on div "credit_card Esperando garantía" at bounding box center [307, 25] width 132 height 23
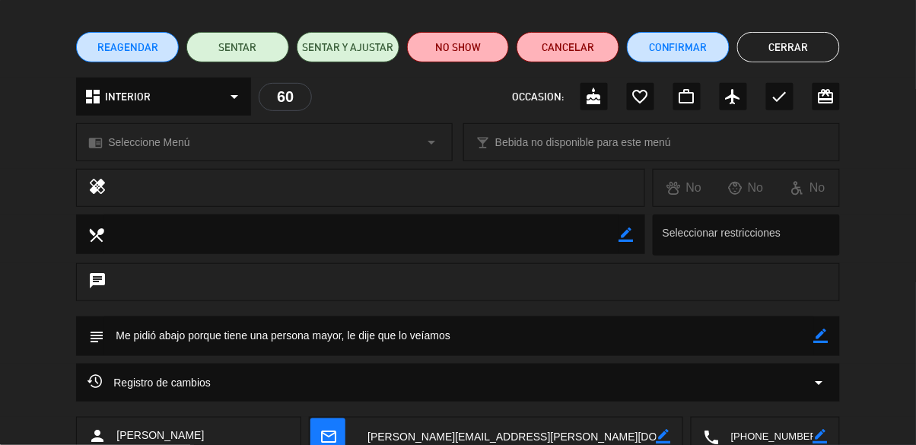
scroll to position [253, 0]
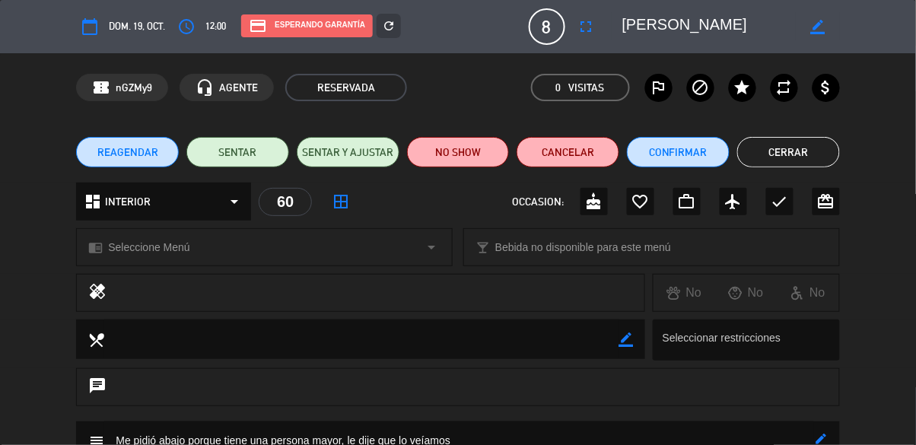
click at [795, 151] on button "Cerrar" at bounding box center [788, 152] width 103 height 30
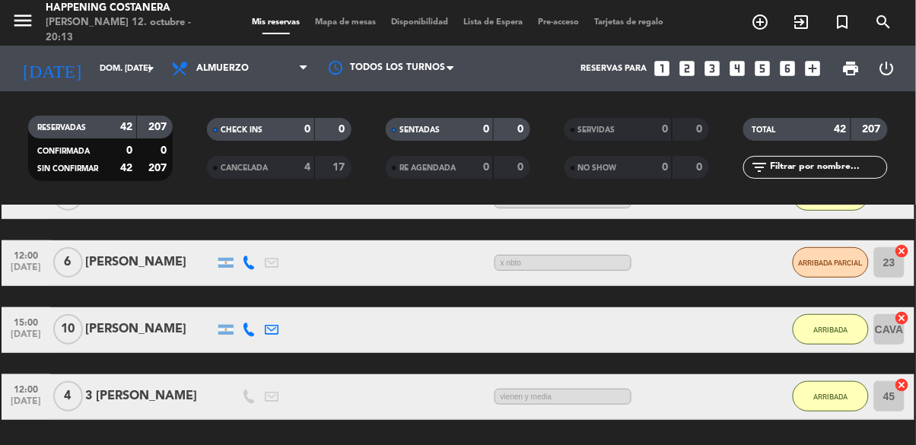
scroll to position [240, 0]
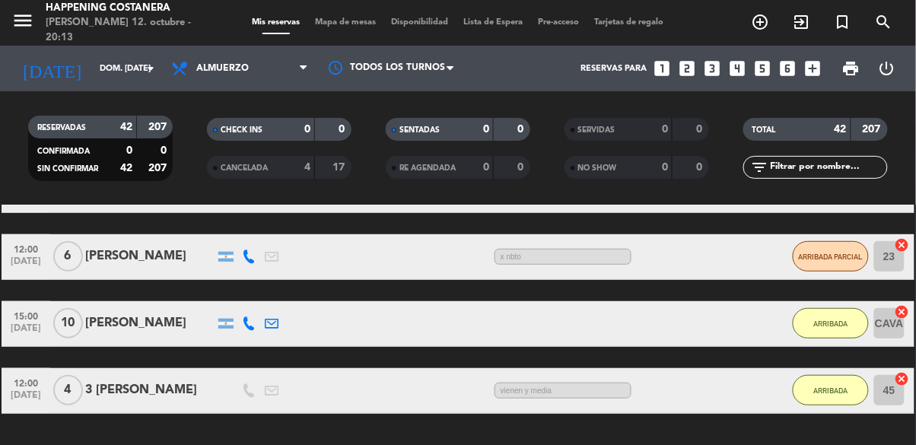
click at [328, 18] on span "Mapa de mesas" at bounding box center [346, 22] width 76 height 8
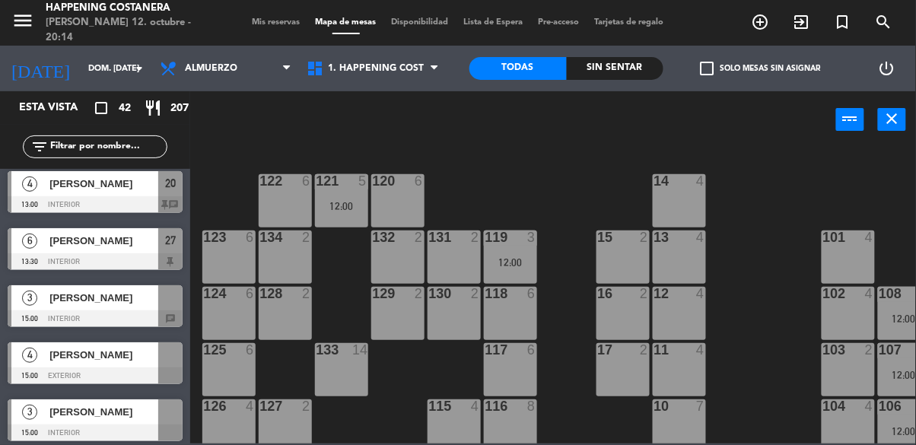
scroll to position [1327, 0]
